Goal: Information Seeking & Learning: Learn about a topic

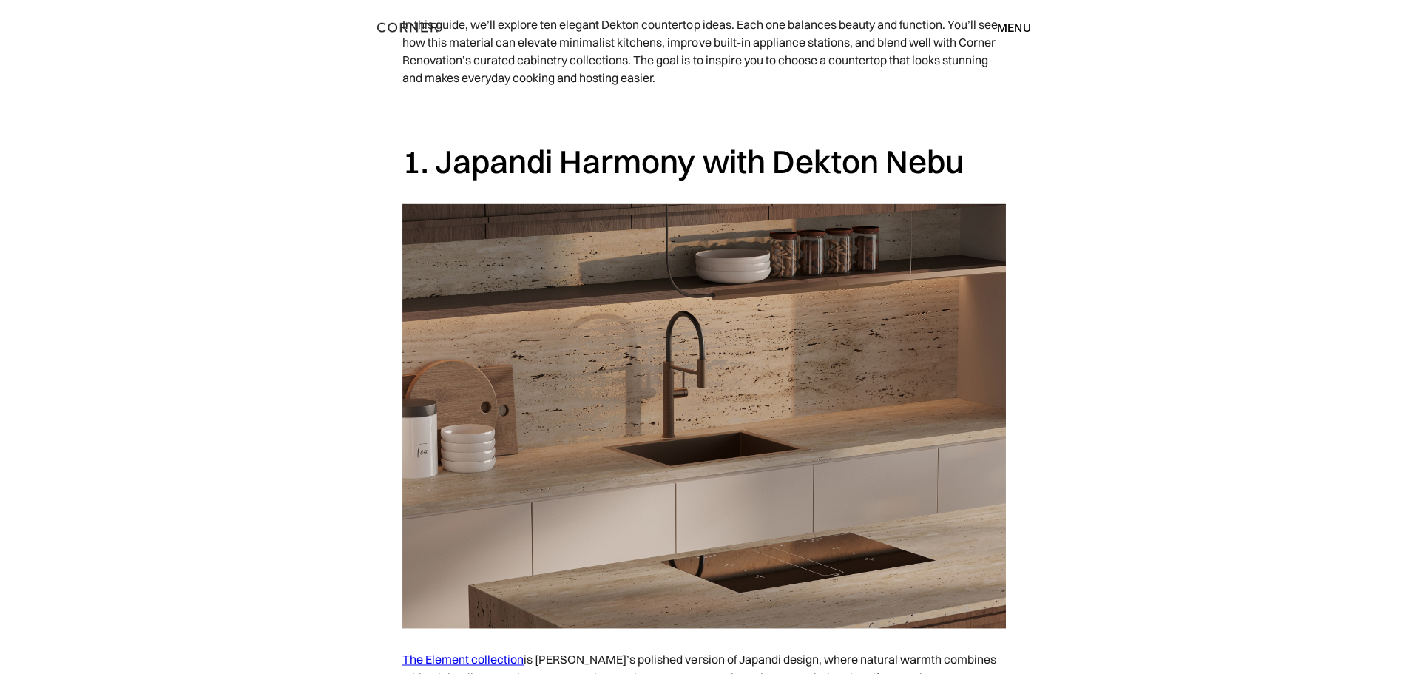
scroll to position [1184, 0]
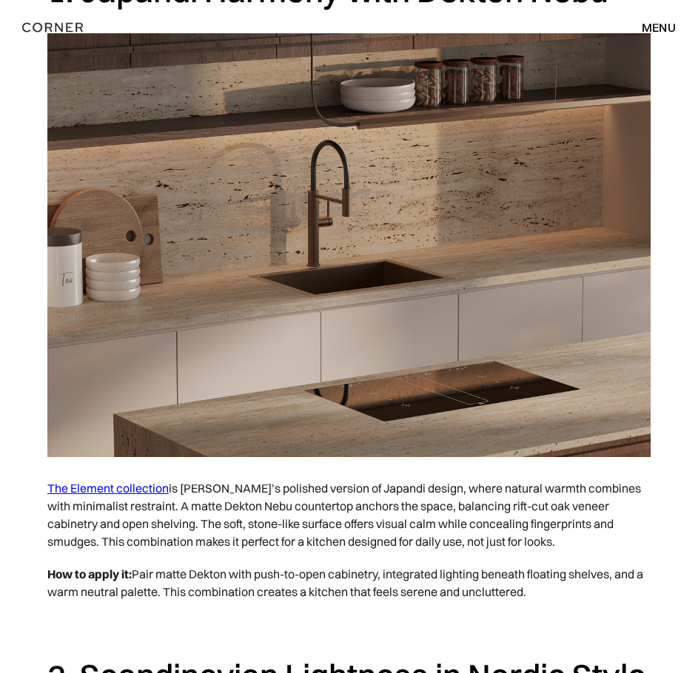
click at [104, 489] on link "The Element collection" at bounding box center [107, 488] width 121 height 15
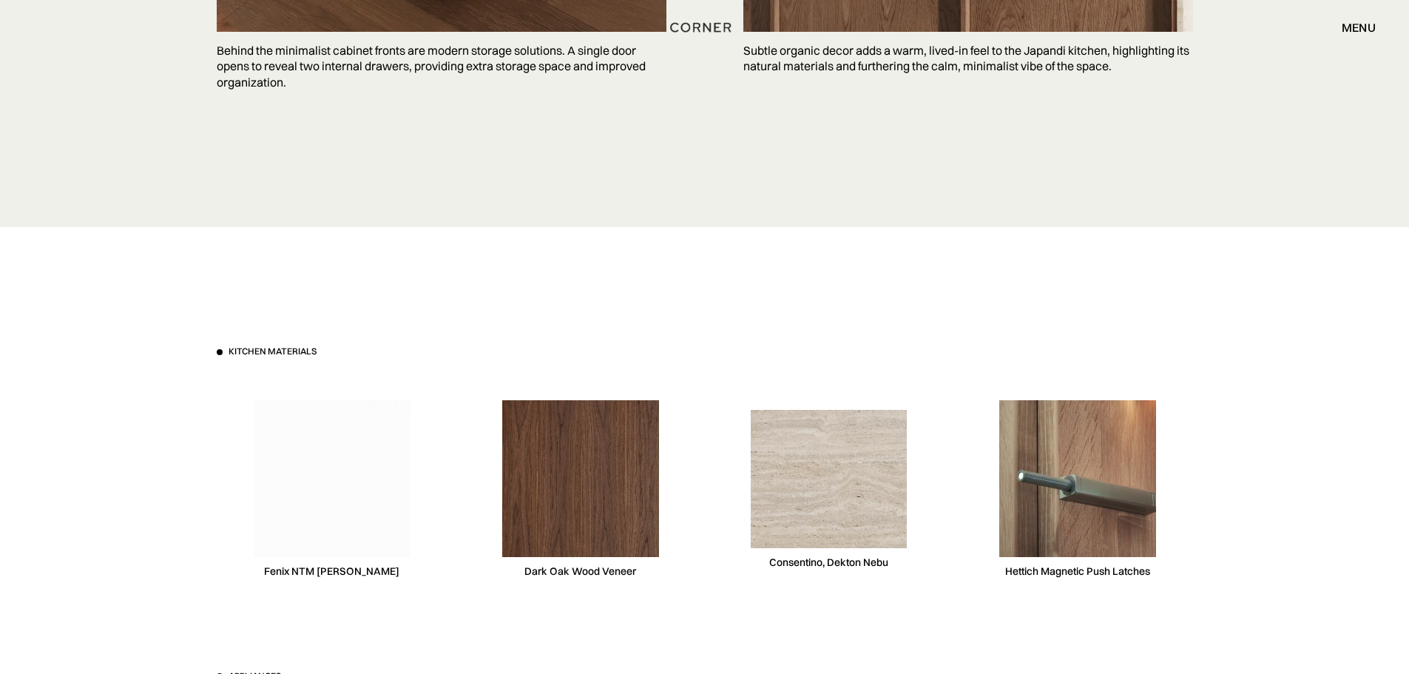
scroll to position [4268, 0]
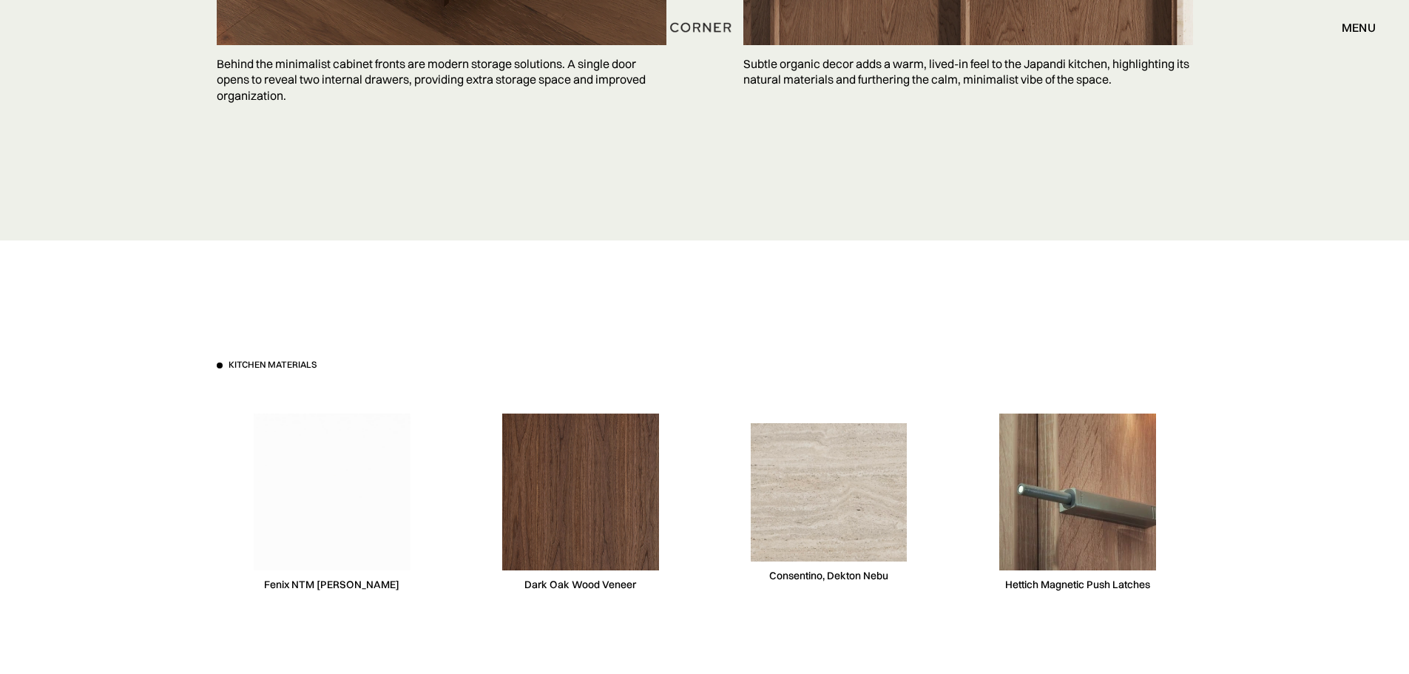
click at [288, 512] on img at bounding box center [332, 491] width 157 height 157
click at [279, 583] on div "Fenix NTM [PERSON_NAME]" at bounding box center [331, 585] width 135 height 14
drag, startPoint x: 280, startPoint y: 581, endPoint x: 386, endPoint y: 578, distance: 105.8
click at [386, 578] on div "Fenix NTM [PERSON_NAME]" at bounding box center [332, 503] width 231 height 228
copy div "Fenix NTM [PERSON_NAME]"
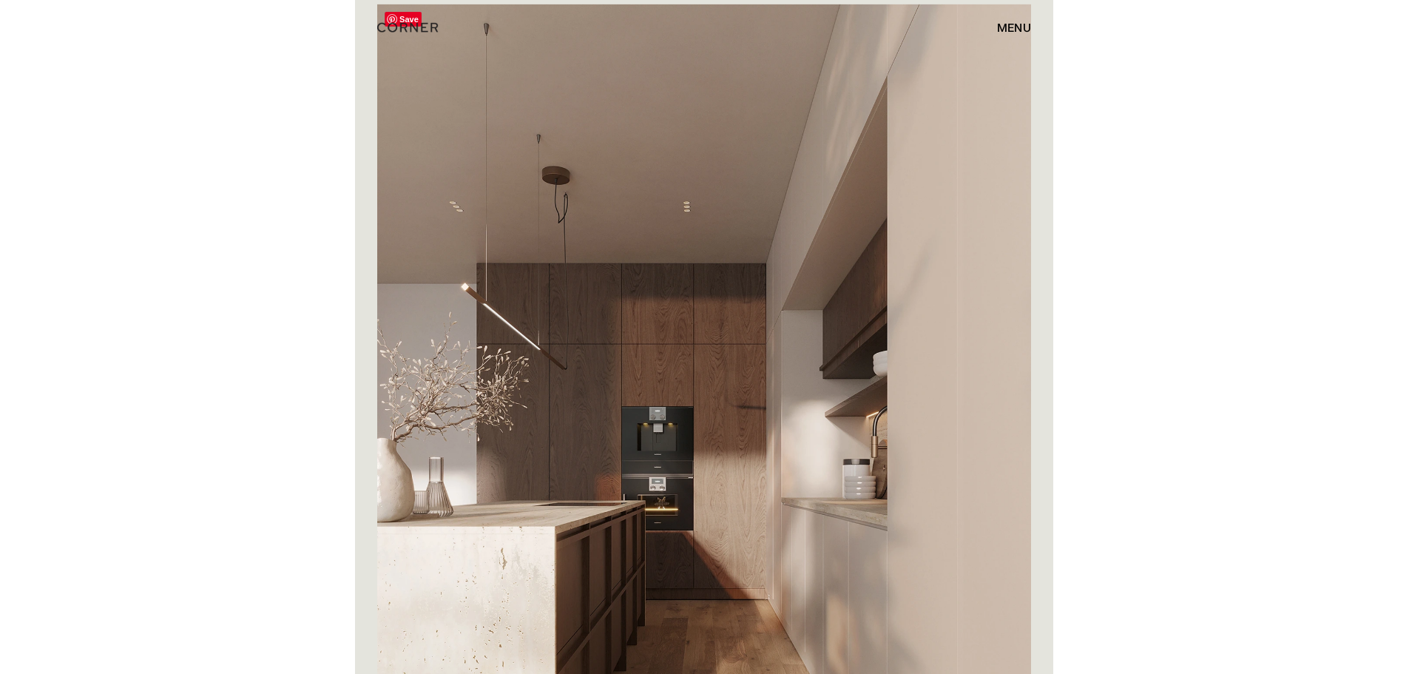
scroll to position [2123, 0]
